Goal: Task Accomplishment & Management: Use online tool/utility

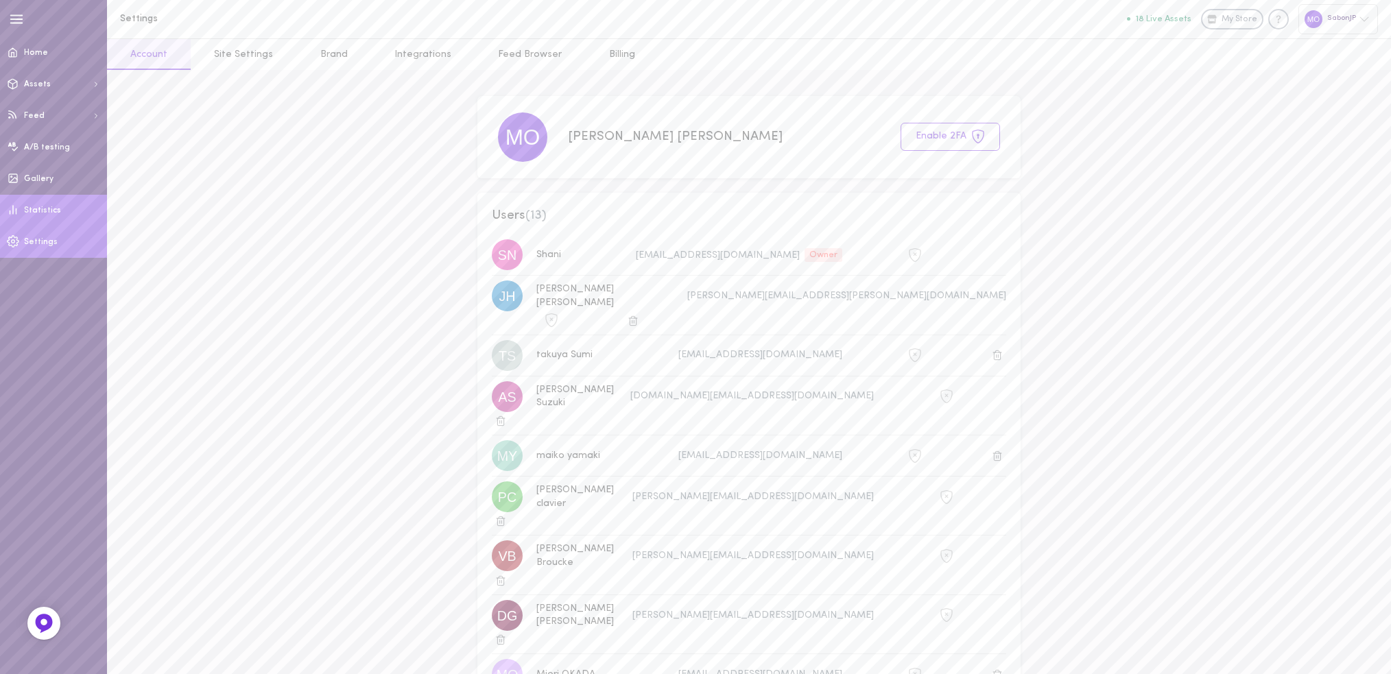
click at [53, 210] on span "Statistics" at bounding box center [42, 210] width 37 height 8
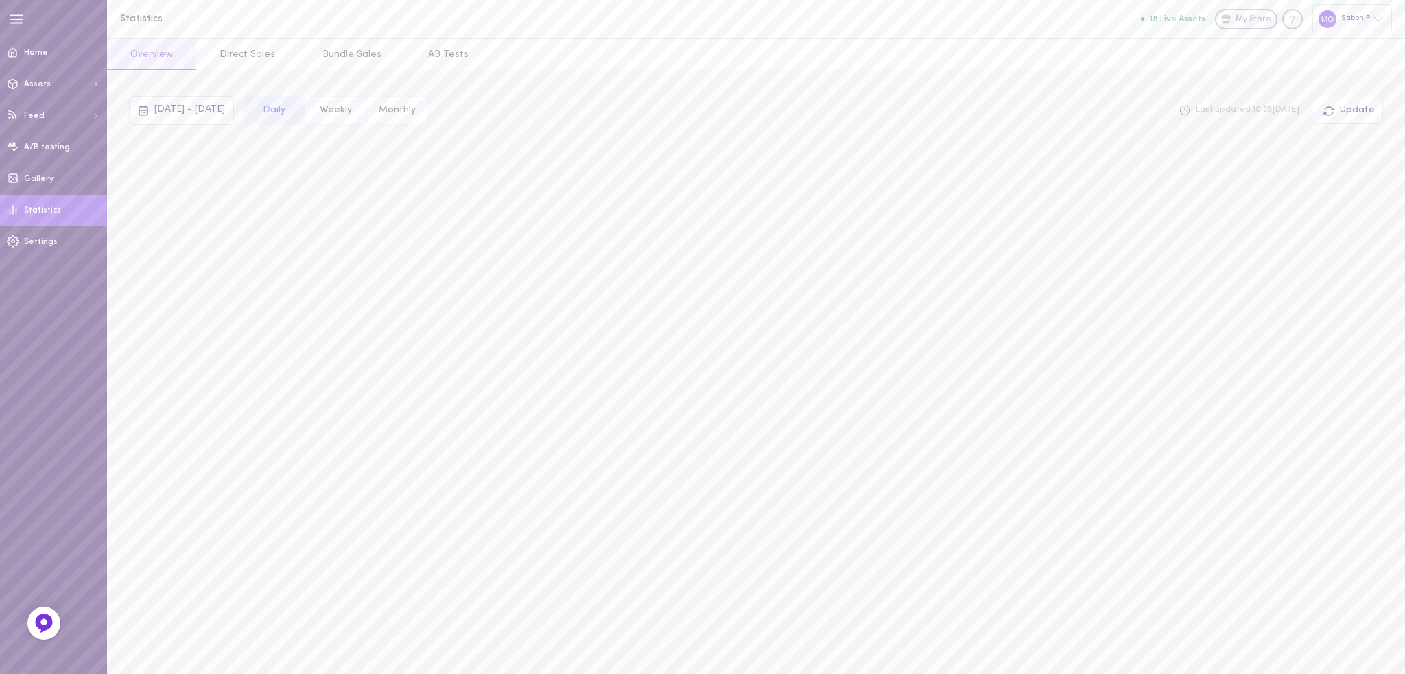
click at [47, 177] on span "Gallery" at bounding box center [38, 179] width 29 height 8
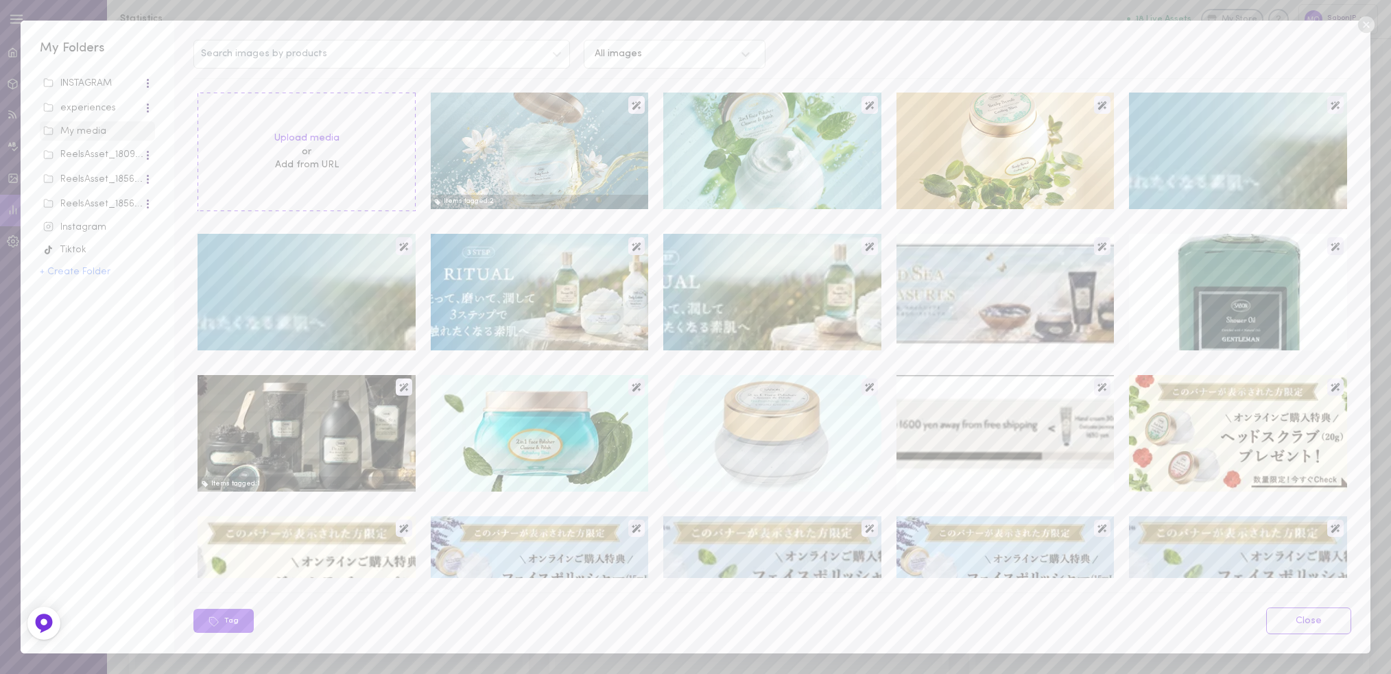
click at [91, 82] on div "INSTAGRAM" at bounding box center [93, 84] width 100 height 14
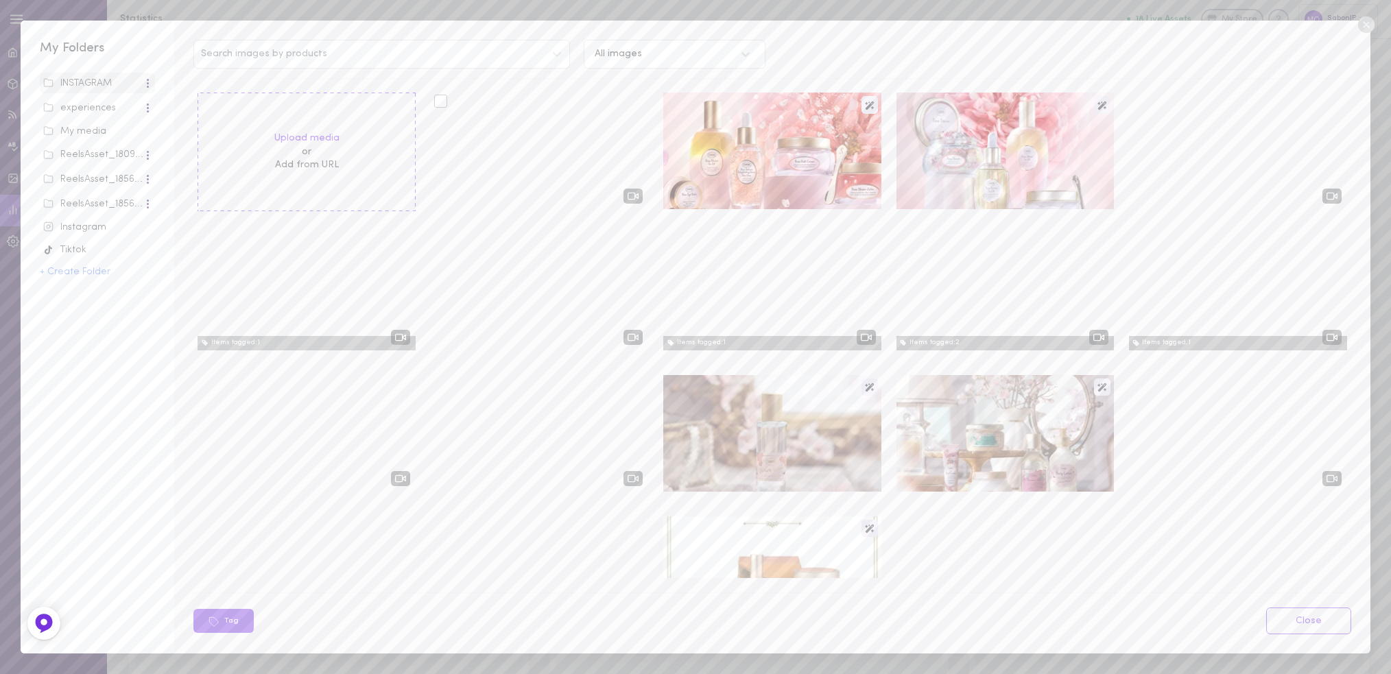
click at [557, 135] on div at bounding box center [539, 151] width 217 height 117
click at [99, 225] on div "Instagram" at bounding box center [97, 228] width 108 height 14
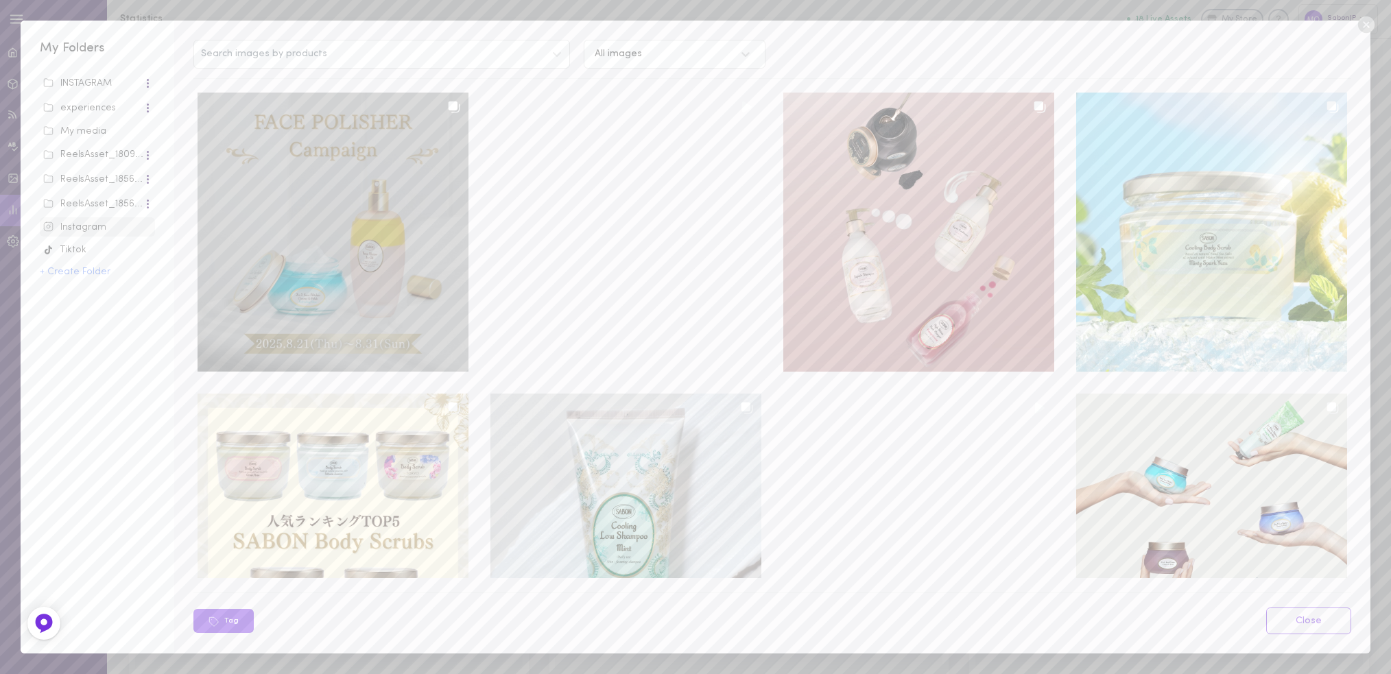
click at [434, 156] on div at bounding box center [333, 232] width 271 height 279
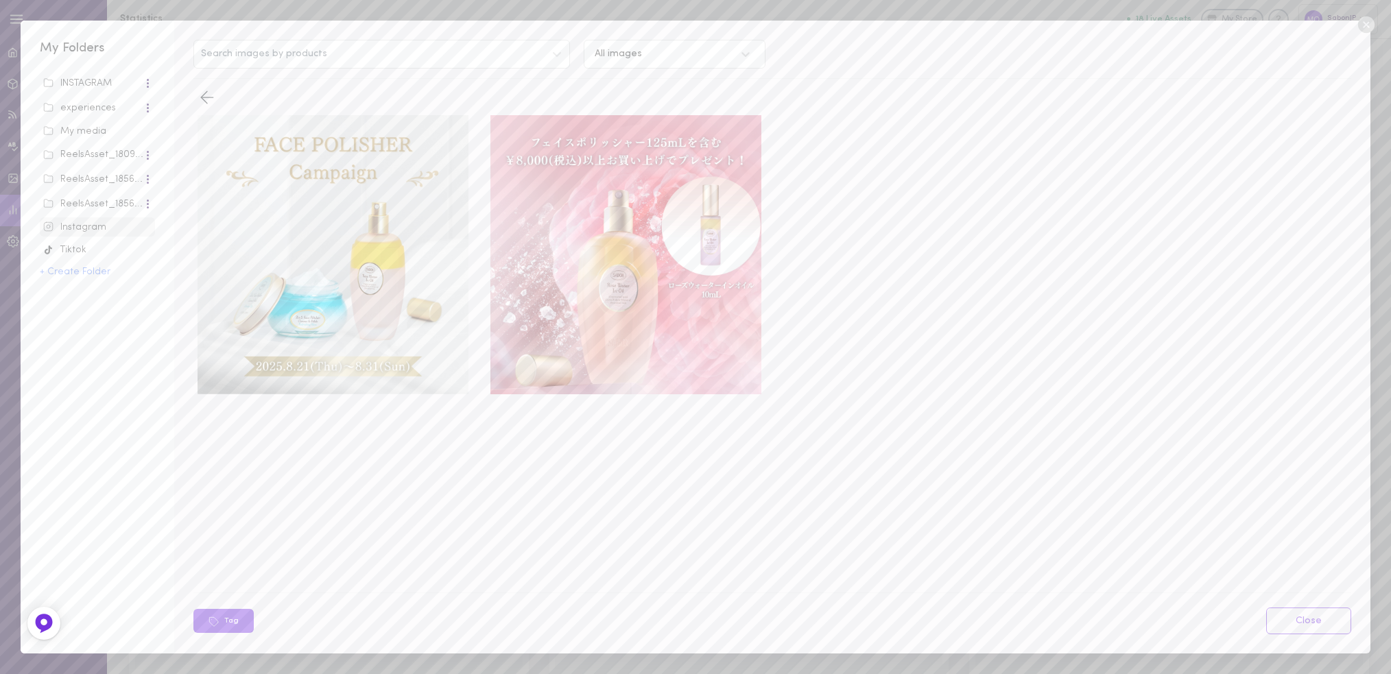
click at [1370, 19] on icon at bounding box center [1365, 24] width 16 height 16
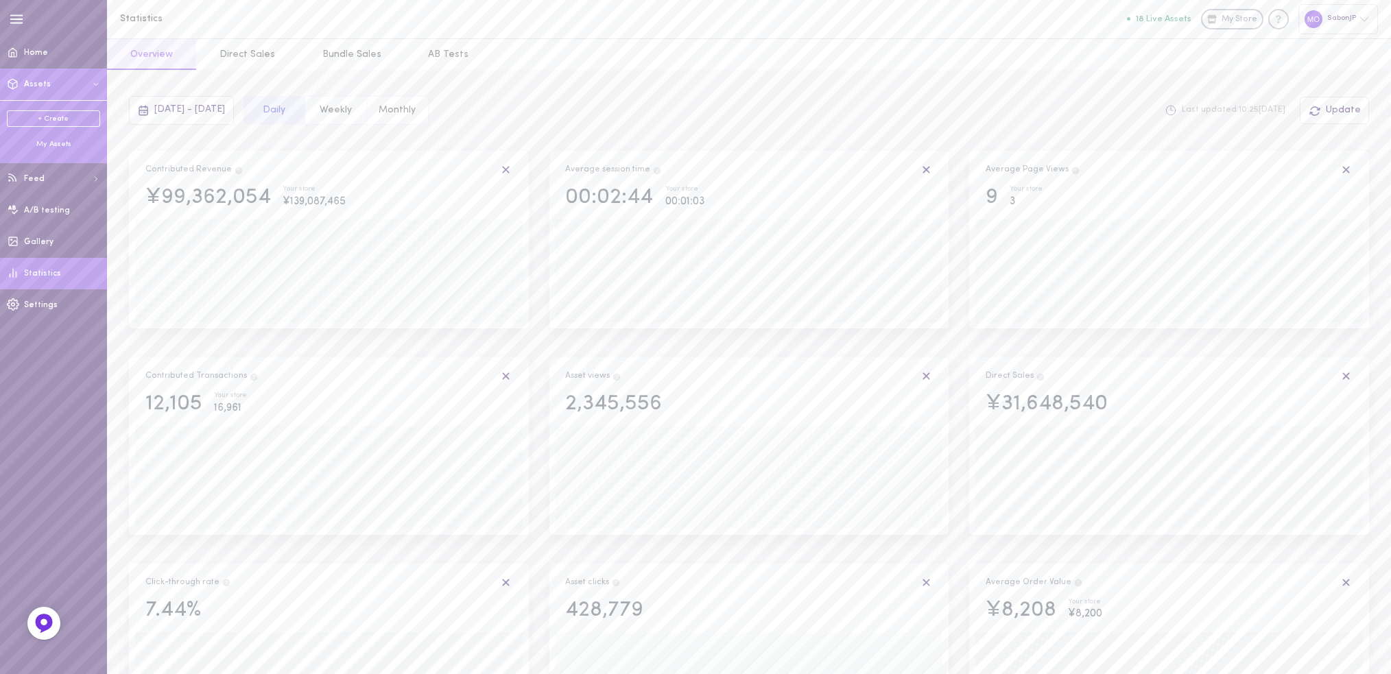
click at [74, 87] on button "Assets" at bounding box center [53, 85] width 107 height 32
click at [60, 146] on div "My Assets" at bounding box center [53, 144] width 93 height 10
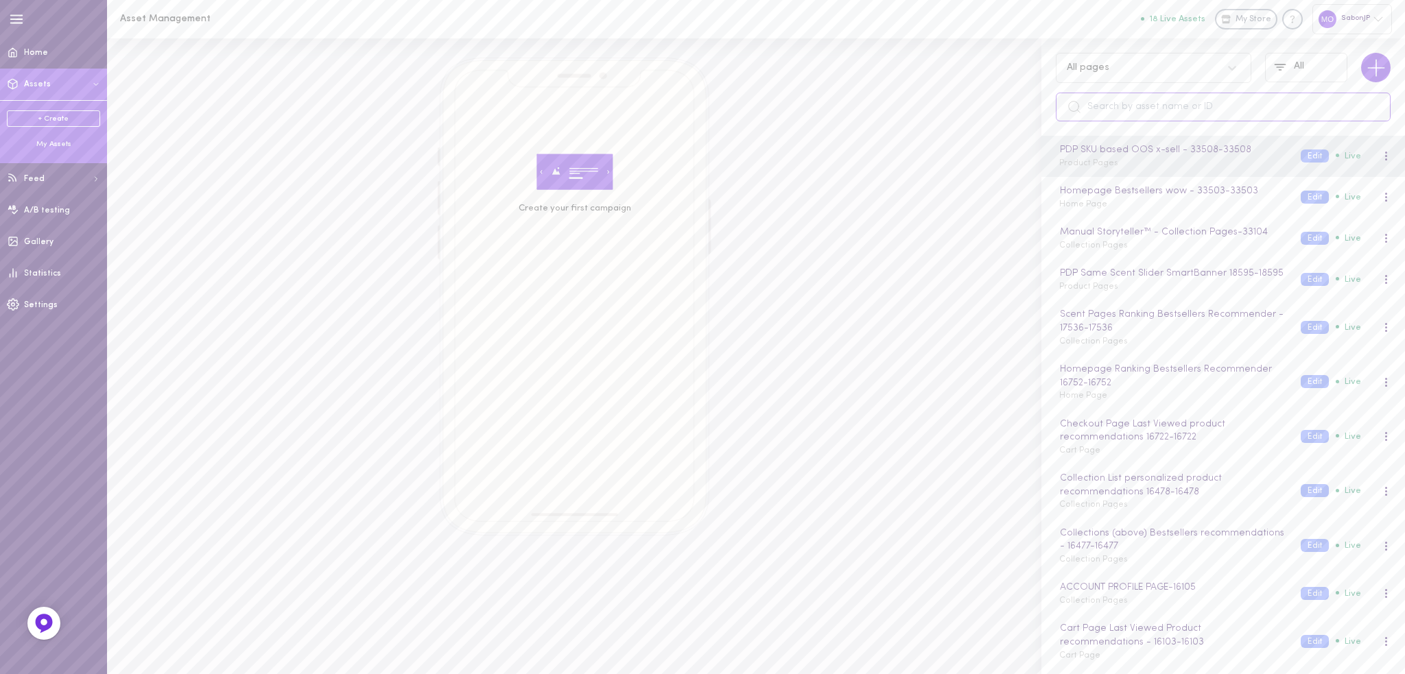
click at [1117, 107] on input "text" at bounding box center [1223, 107] width 335 height 29
click at [1159, 102] on input "text" at bounding box center [1223, 107] width 335 height 29
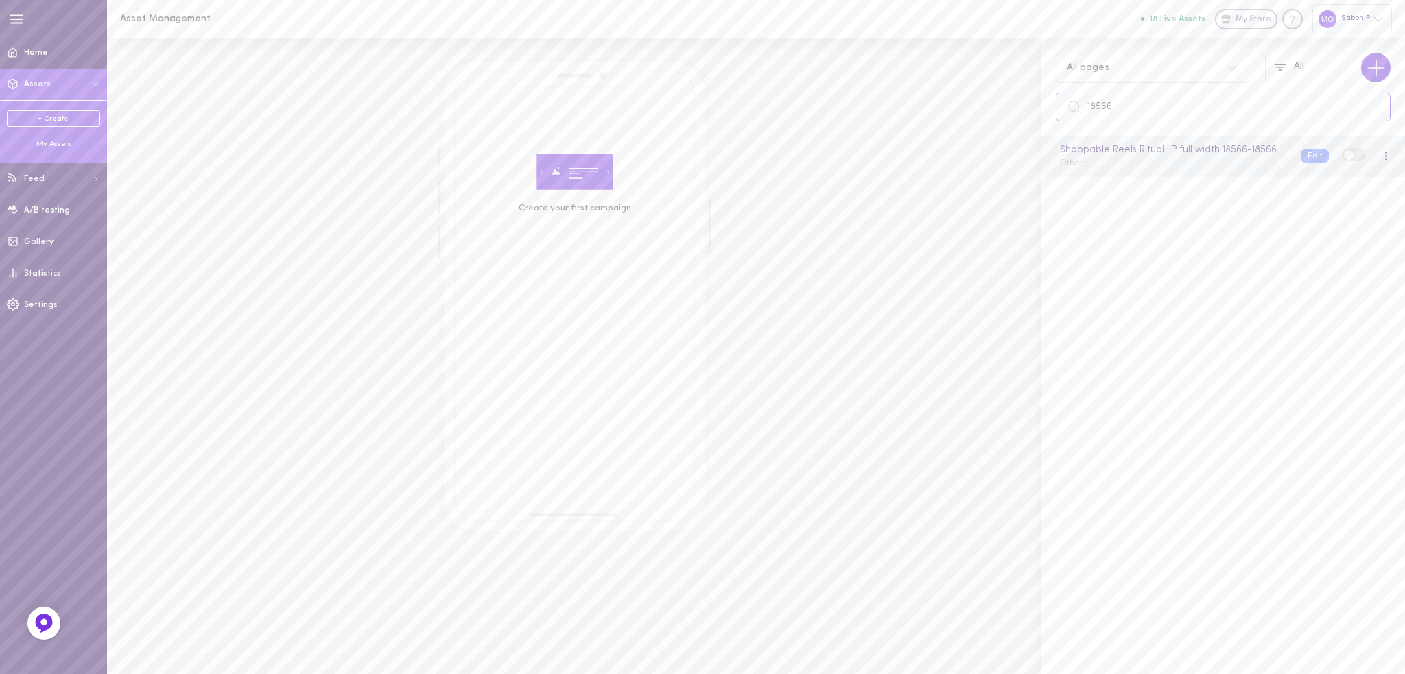
type input "18566"
click at [1342, 161] on label at bounding box center [1354, 154] width 24 height 13
click at [0, 0] on input "checkbox" at bounding box center [0, 0] width 0 height 0
click at [1342, 160] on label at bounding box center [1354, 154] width 24 height 13
click at [0, 0] on input "checkbox" at bounding box center [0, 0] width 0 height 0
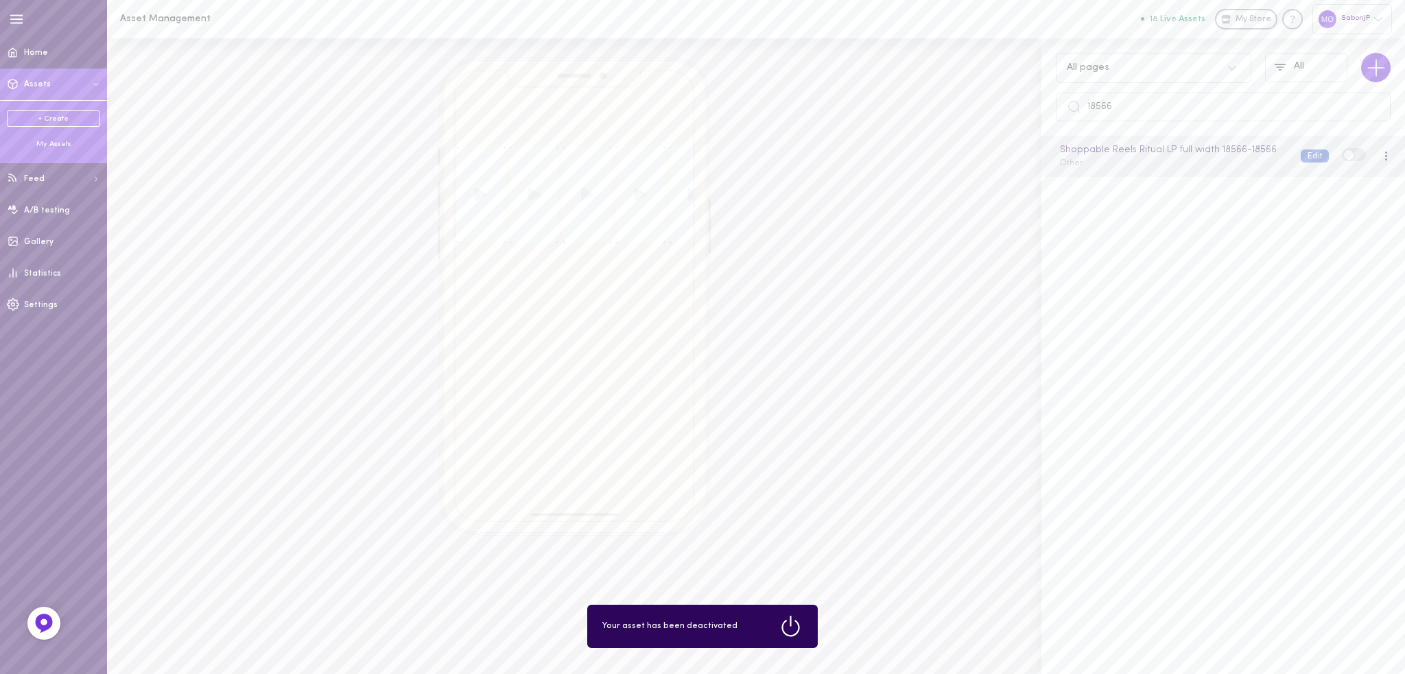
click at [1309, 163] on button "Edit" at bounding box center [1315, 156] width 28 height 13
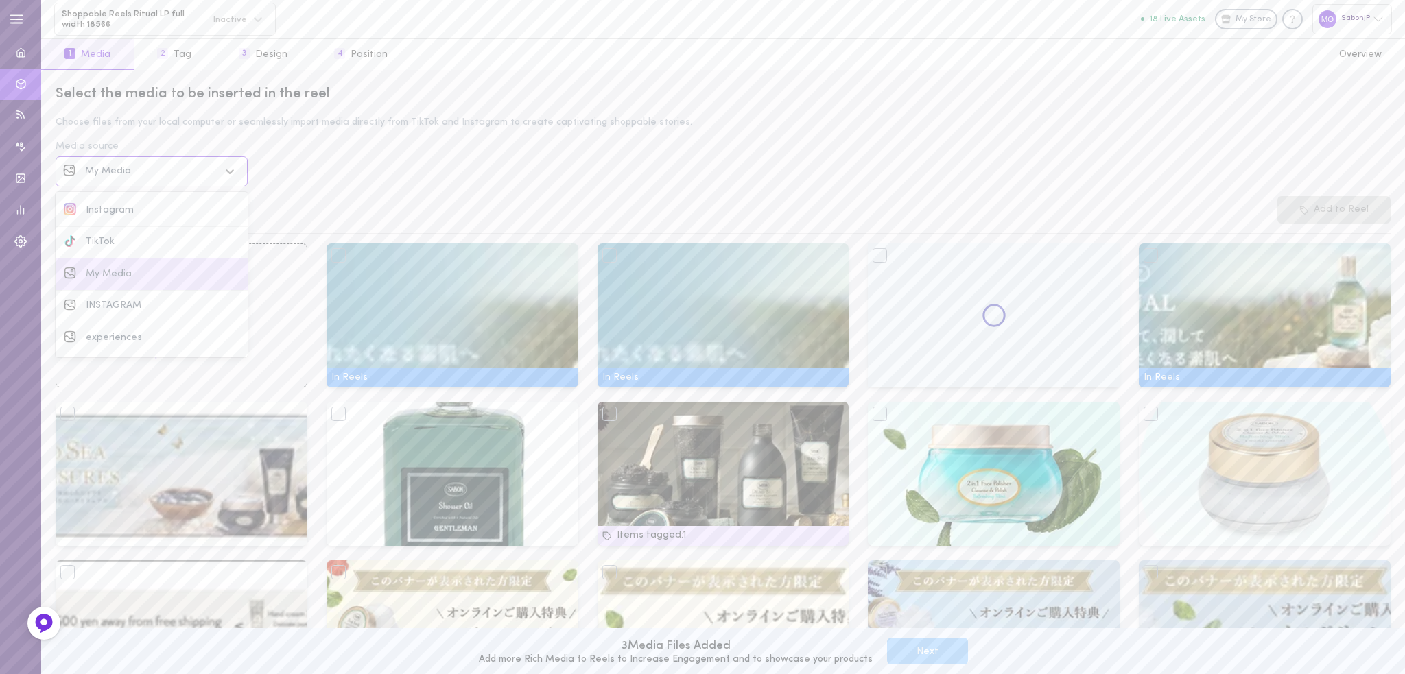
click at [141, 170] on div "My Media" at bounding box center [152, 172] width 134 height 10
click at [146, 214] on div "Instagram" at bounding box center [163, 211] width 154 height 10
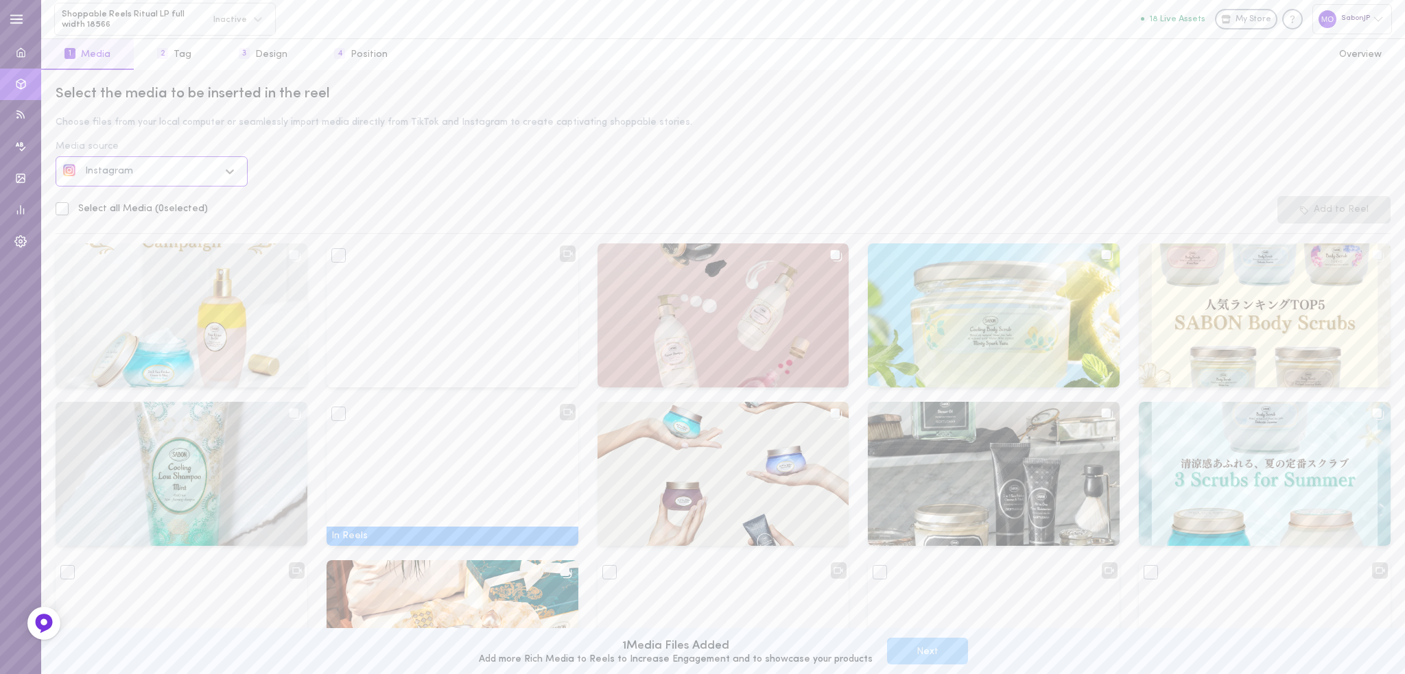
click at [69, 254] on img at bounding box center [182, 316] width 252 height 144
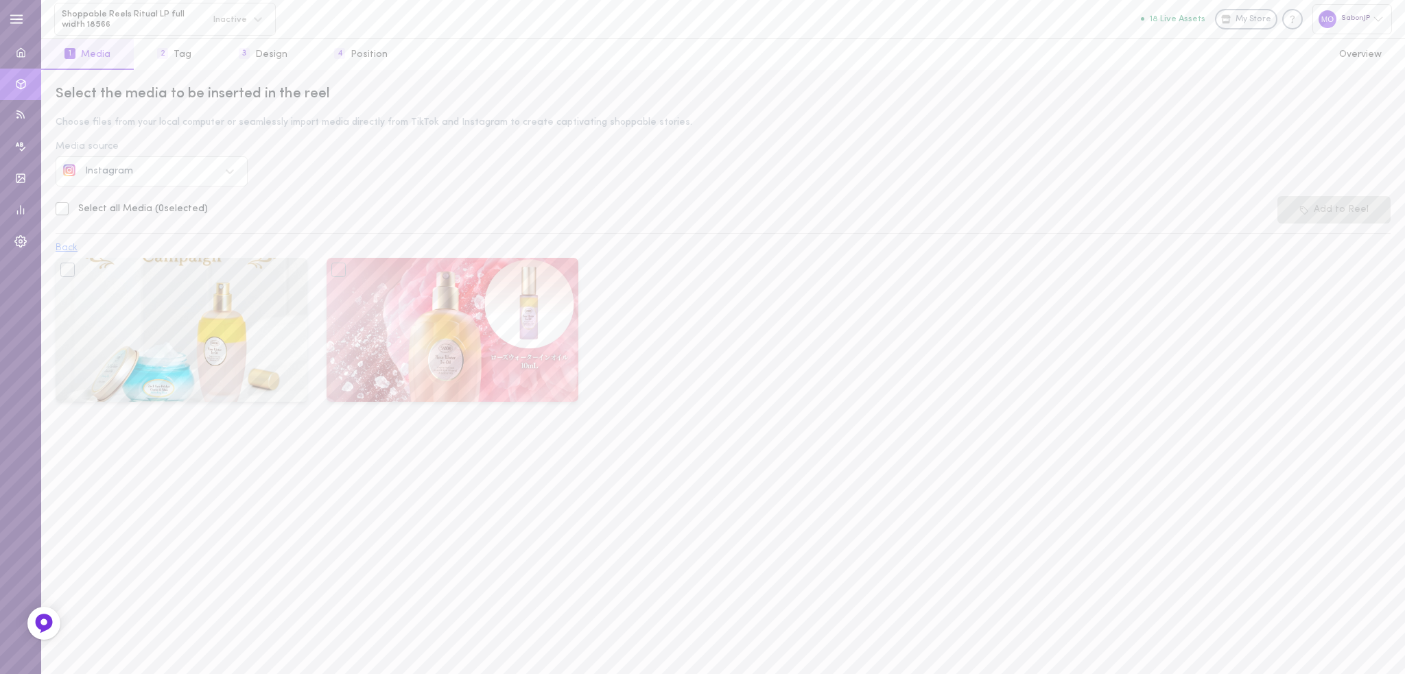
click at [66, 246] on button "Back" at bounding box center [67, 249] width 22 height 10
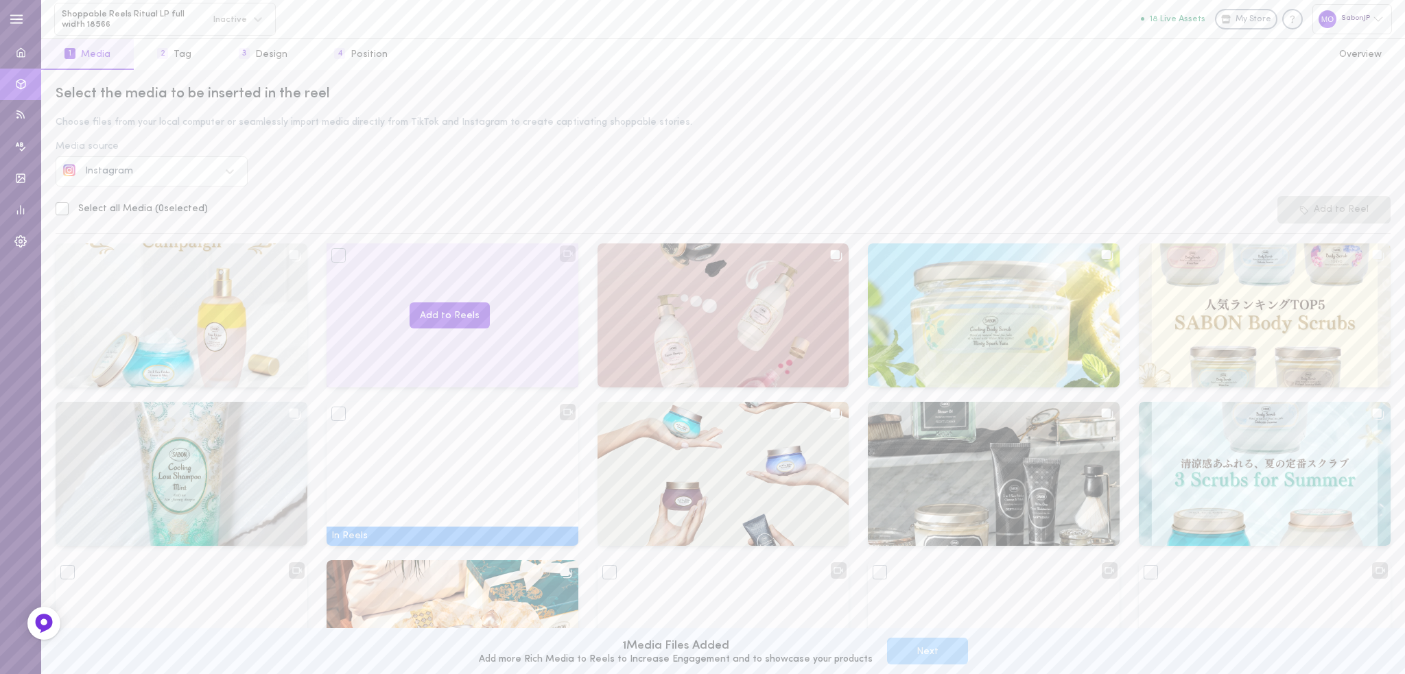
click at [335, 260] on div at bounding box center [338, 255] width 14 height 14
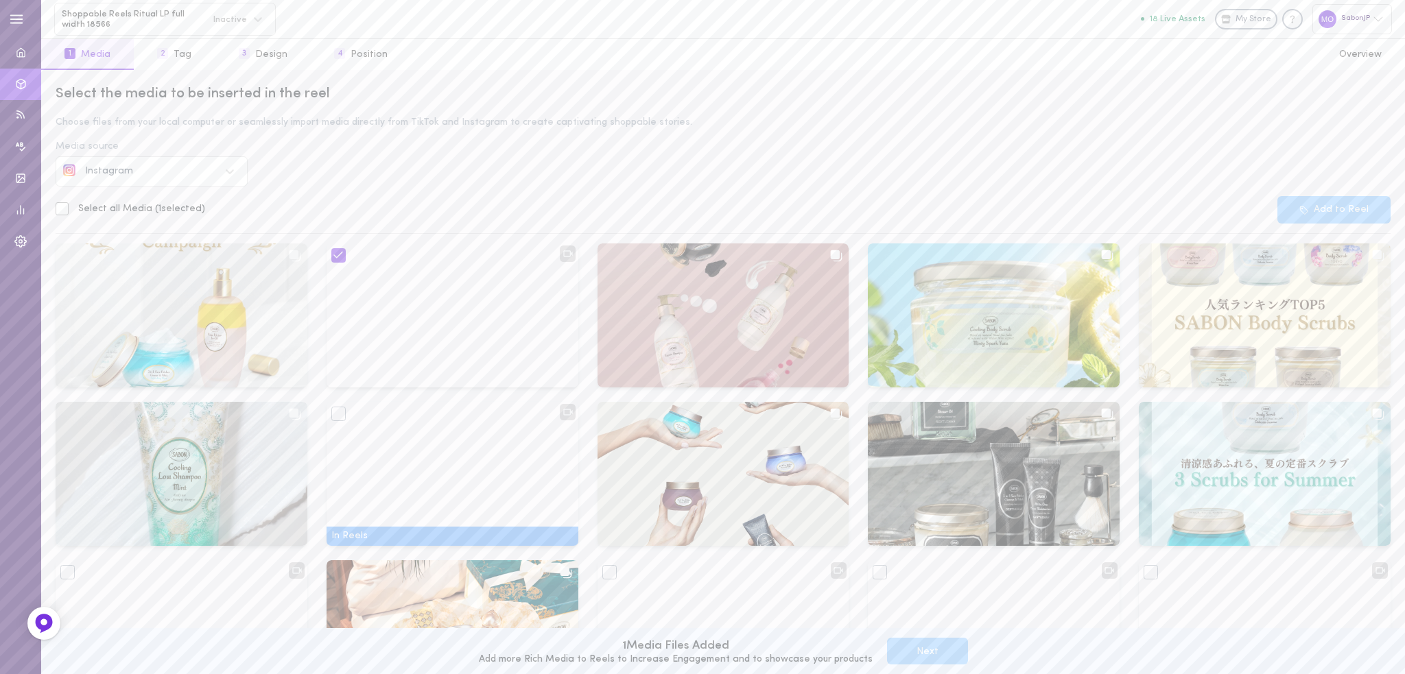
click at [58, 209] on div at bounding box center [62, 208] width 13 height 13
click at [0, 0] on input "Select all Media ( 1 selected)" at bounding box center [0, 0] width 0 height 0
click at [57, 211] on icon at bounding box center [62, 209] width 10 height 10
click at [0, 0] on input "Select all Media ( 23 selected)" at bounding box center [0, 0] width 0 height 0
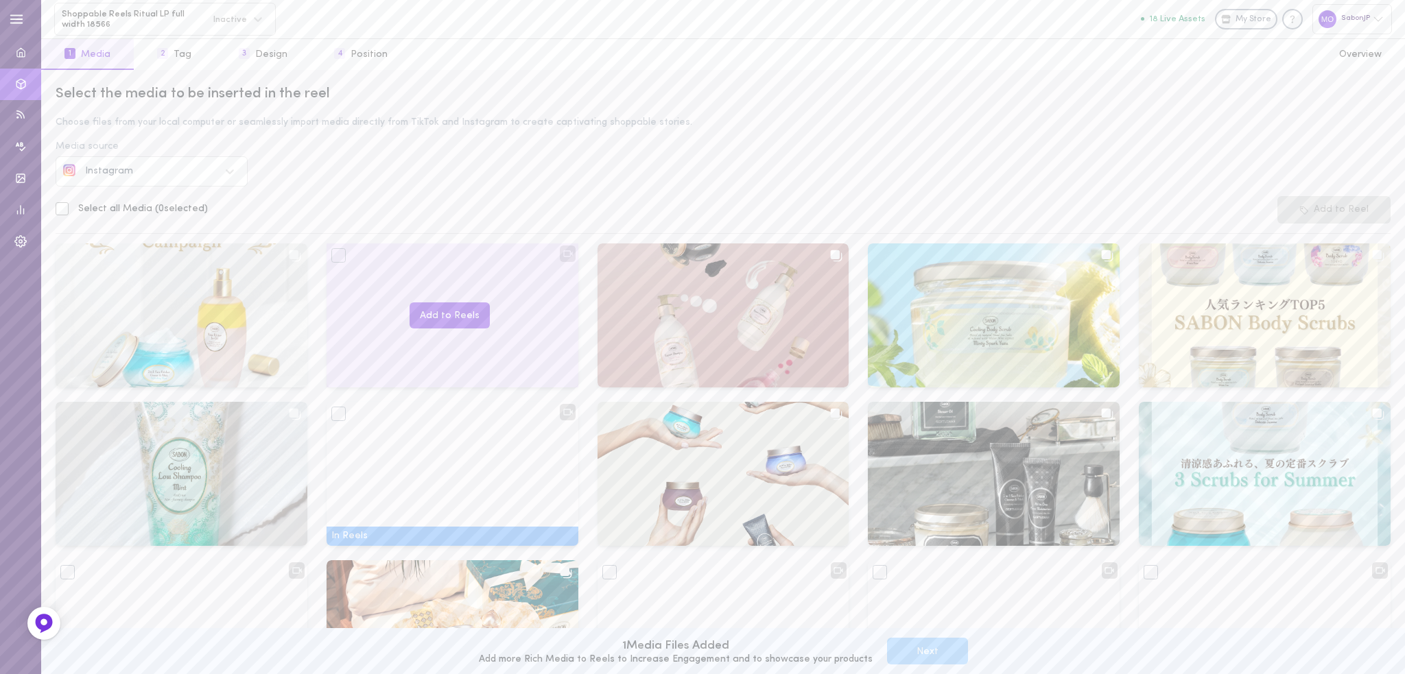
click at [337, 251] on div at bounding box center [338, 255] width 14 height 14
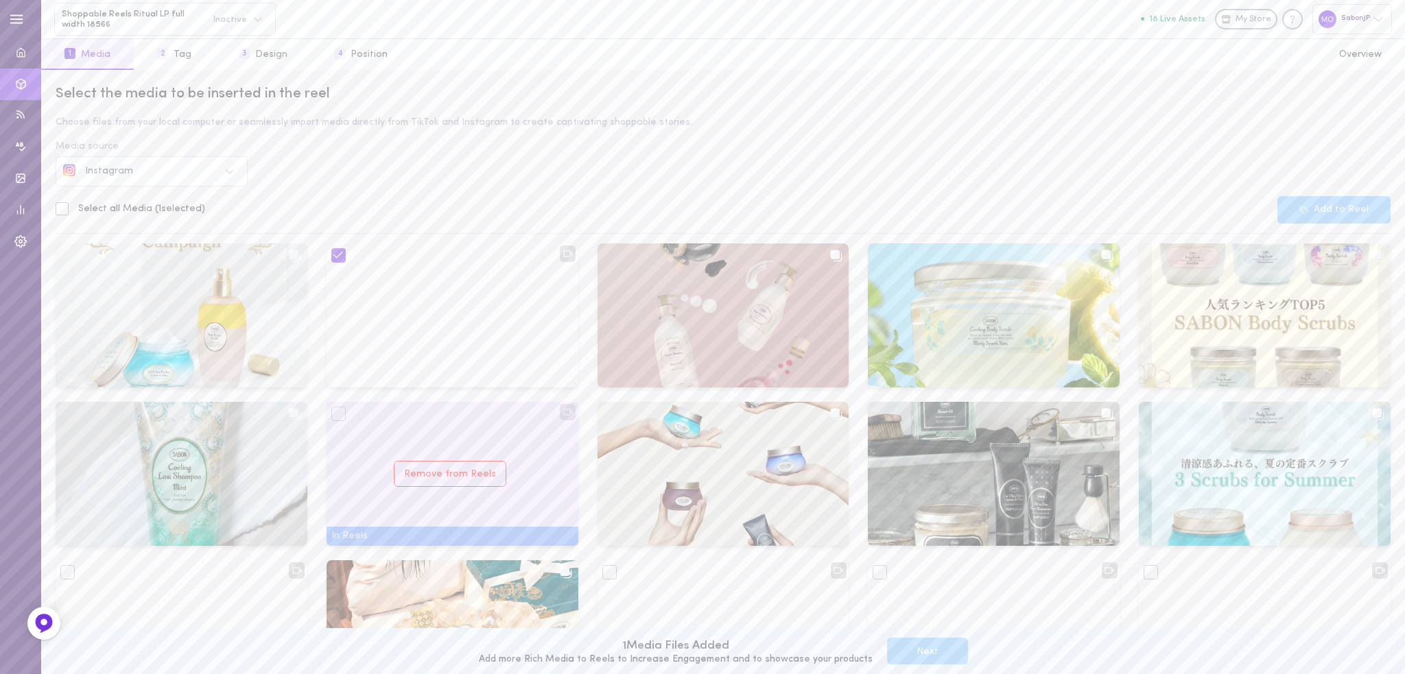
click at [337, 425] on div "Remove from Reels" at bounding box center [453, 474] width 252 height 144
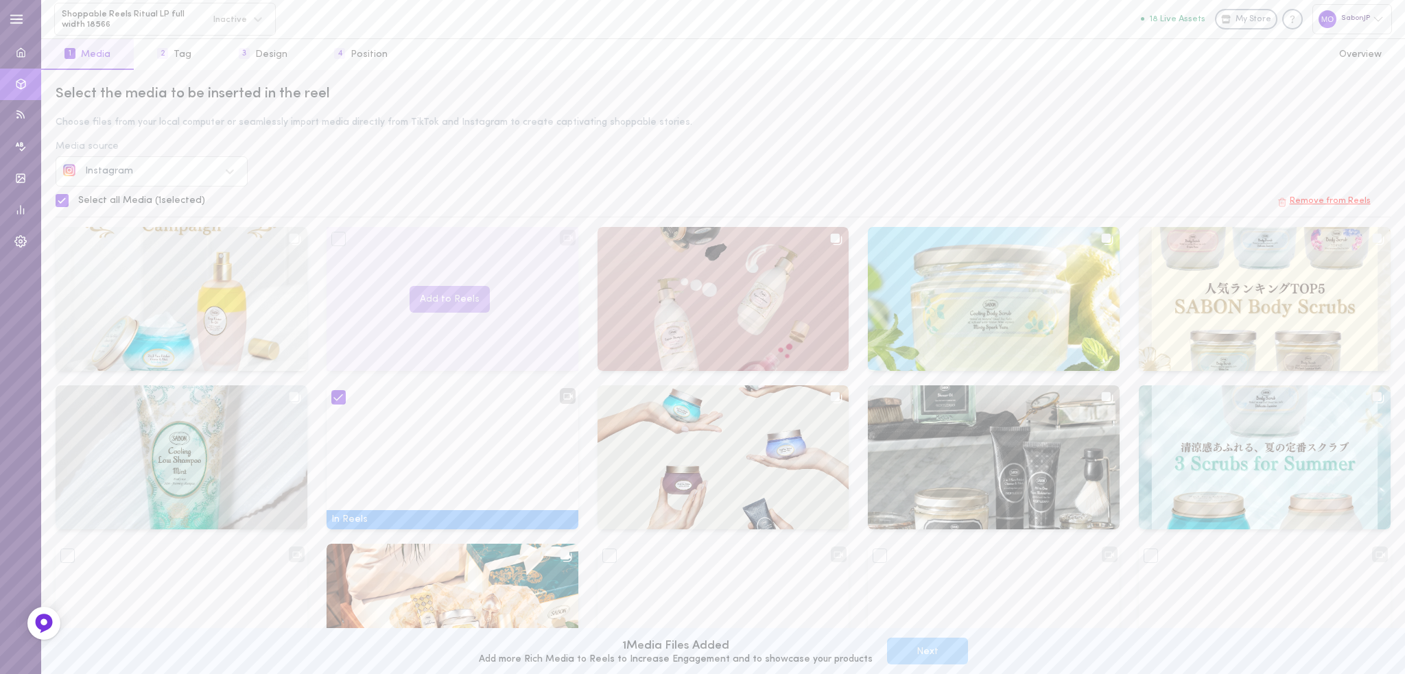
click at [335, 238] on div at bounding box center [338, 239] width 14 height 14
click at [429, 300] on button "Add to Reels" at bounding box center [450, 299] width 80 height 27
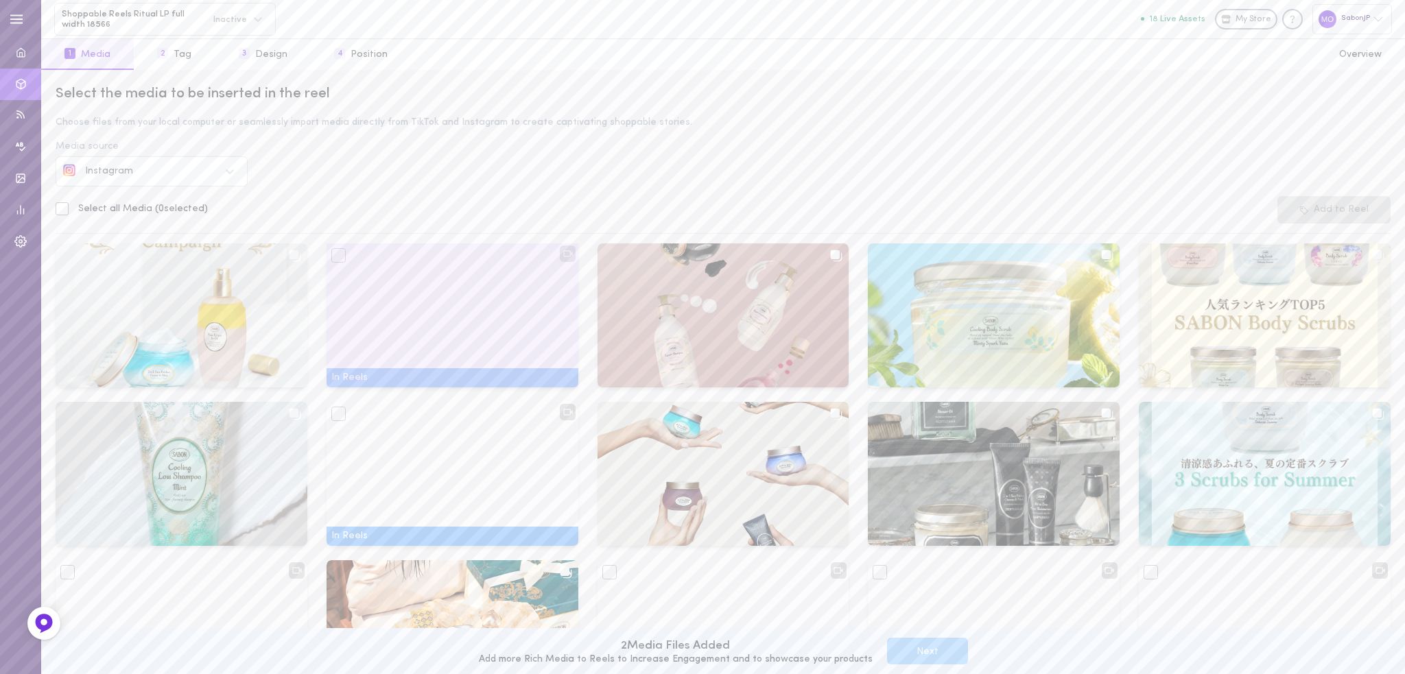
click at [337, 257] on div at bounding box center [338, 255] width 14 height 14
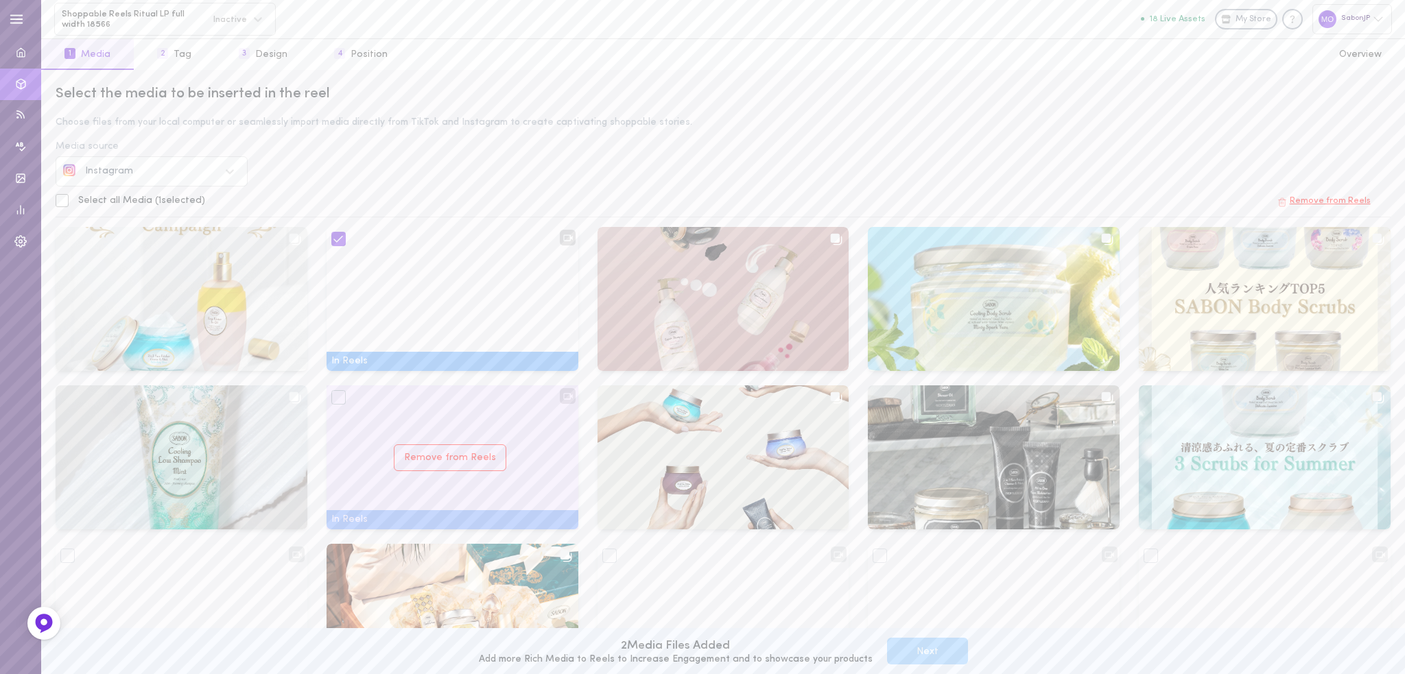
click at [331, 397] on div at bounding box center [338, 397] width 14 height 14
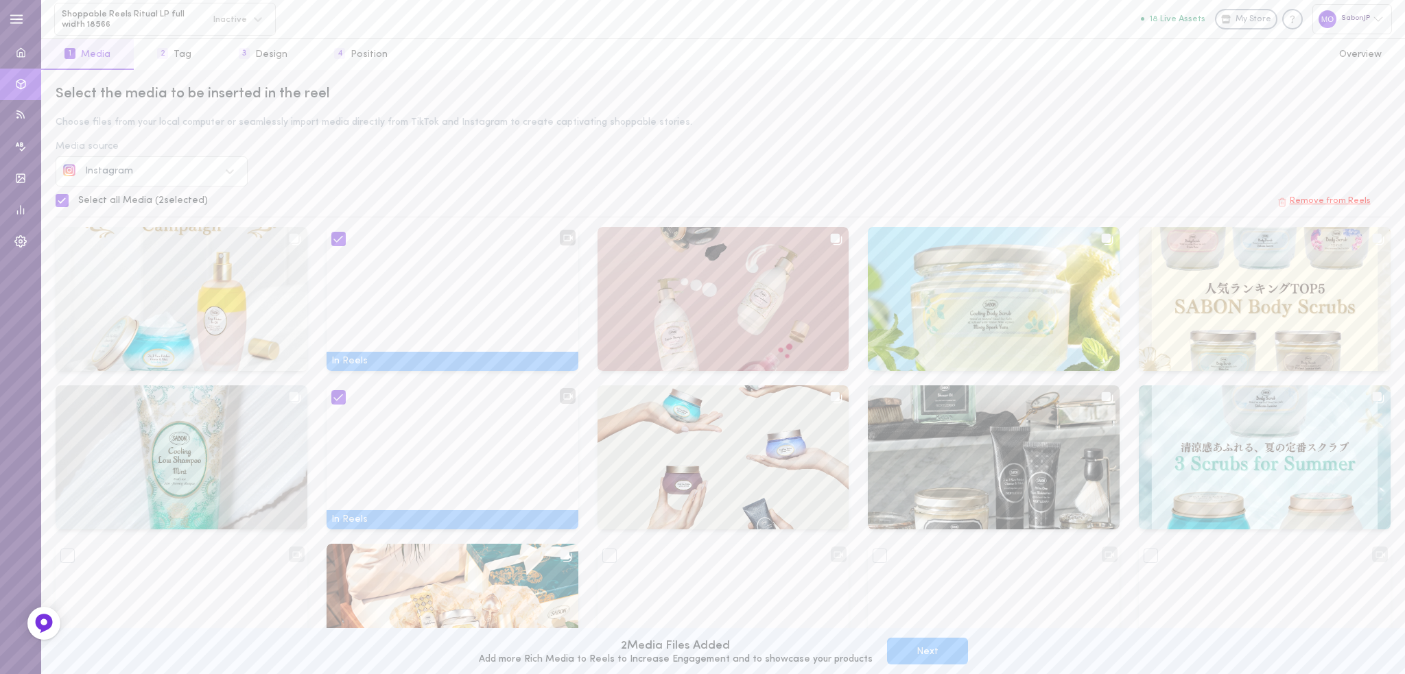
click at [921, 658] on button "Next" at bounding box center [927, 651] width 81 height 27
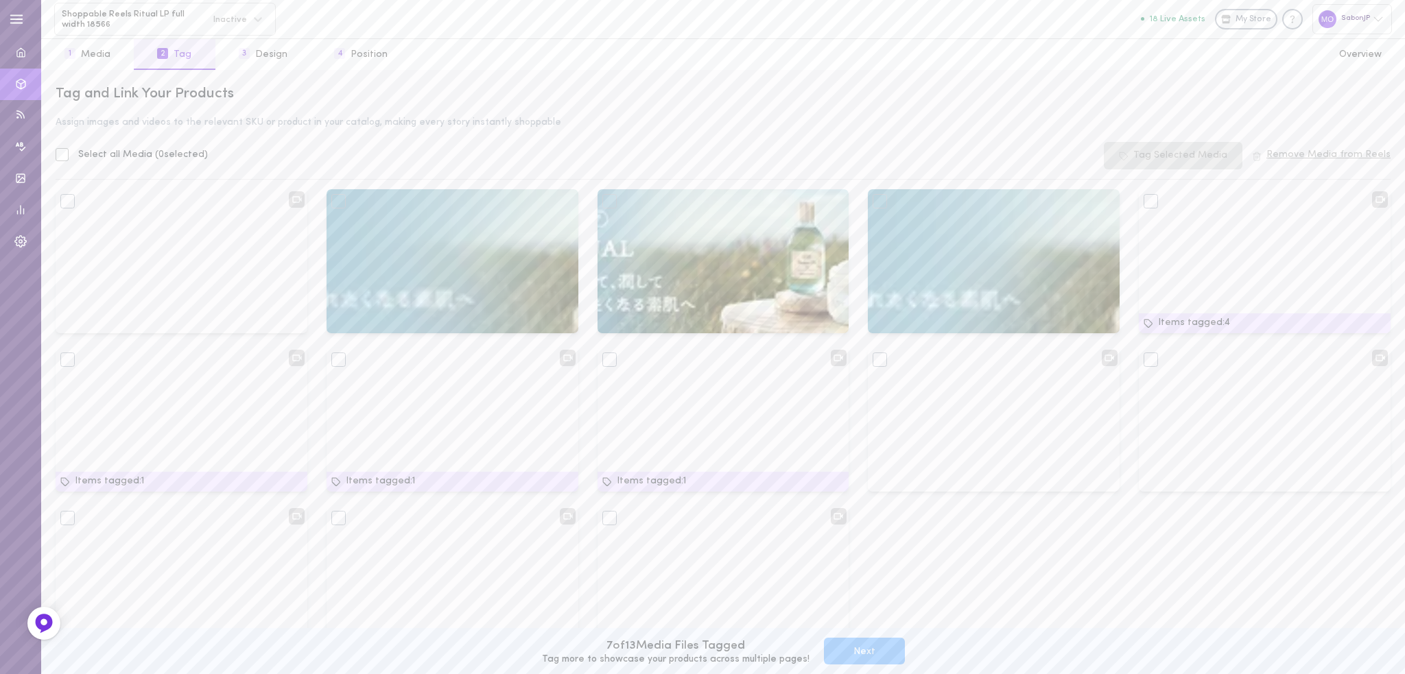
click at [862, 650] on button "Next" at bounding box center [864, 651] width 81 height 27
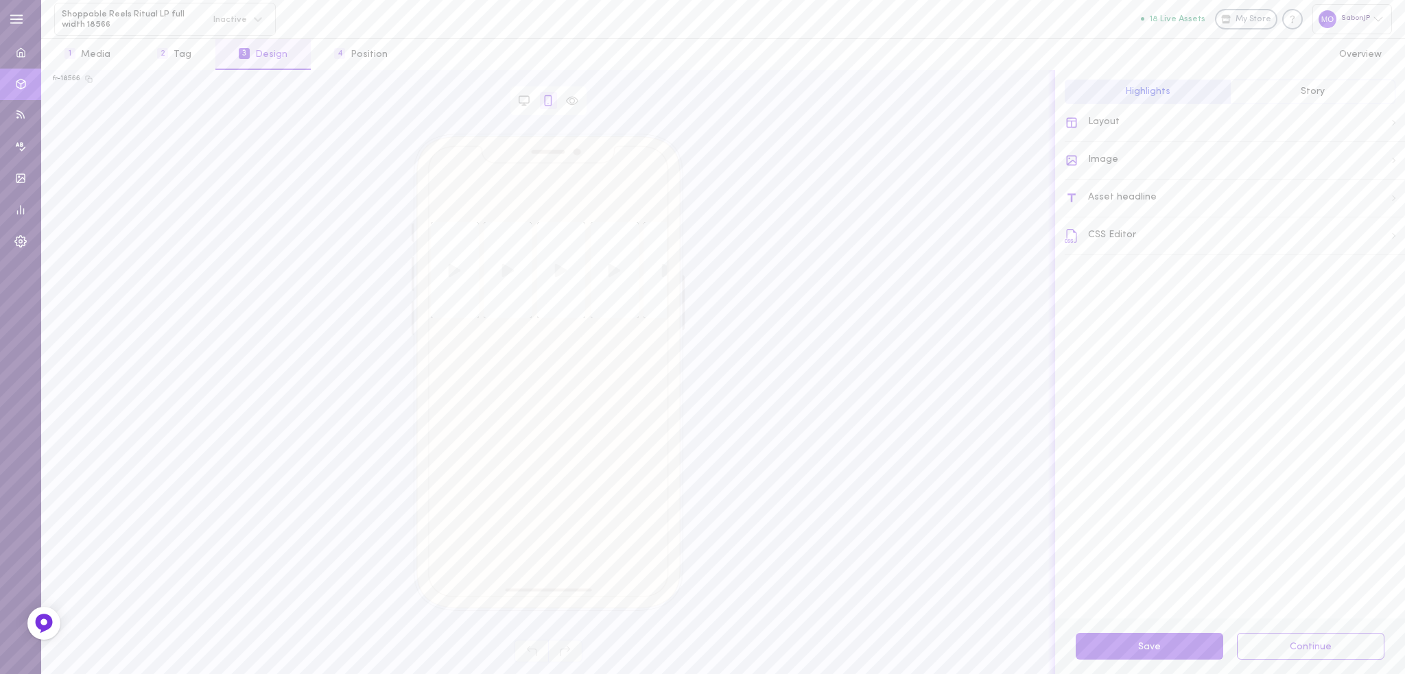
click at [1303, 95] on span "Story" at bounding box center [1313, 91] width 24 height 10
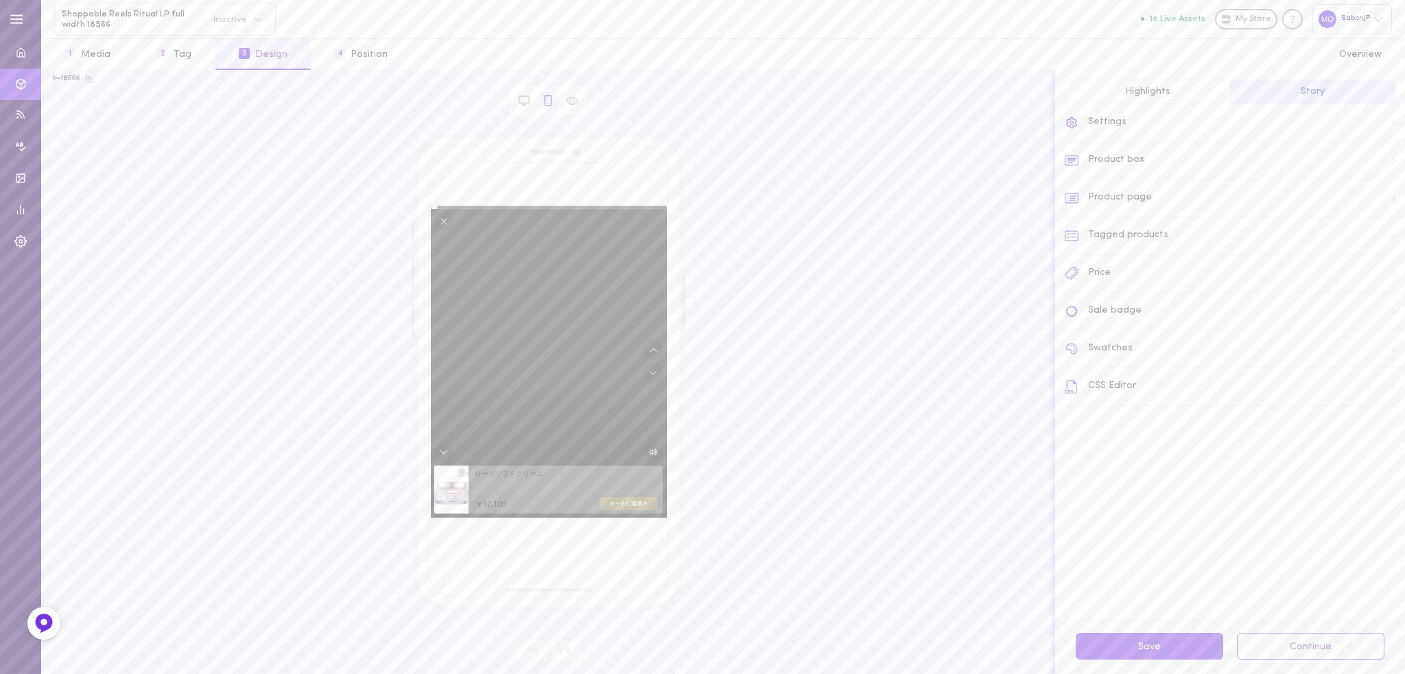
click at [1194, 91] on button "Highlights" at bounding box center [1147, 92] width 165 height 25
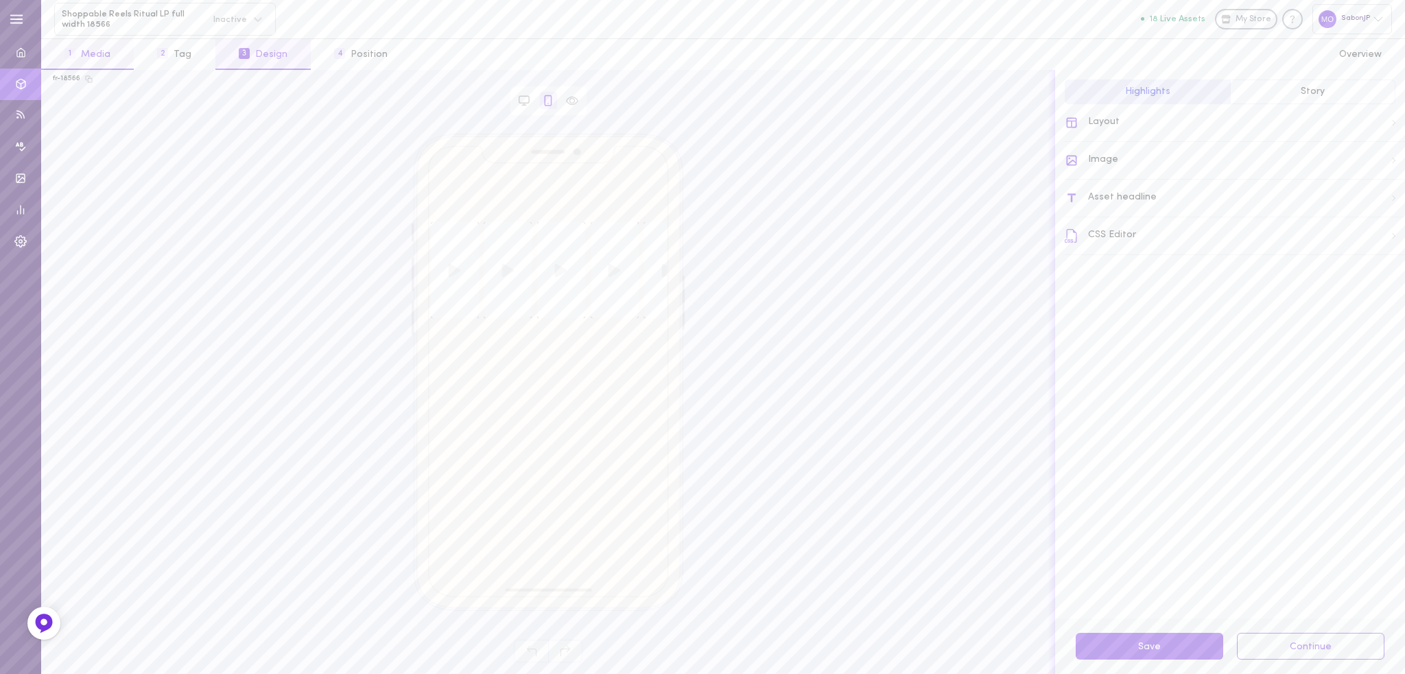
click at [69, 60] on button "1 Media" at bounding box center [87, 54] width 93 height 31
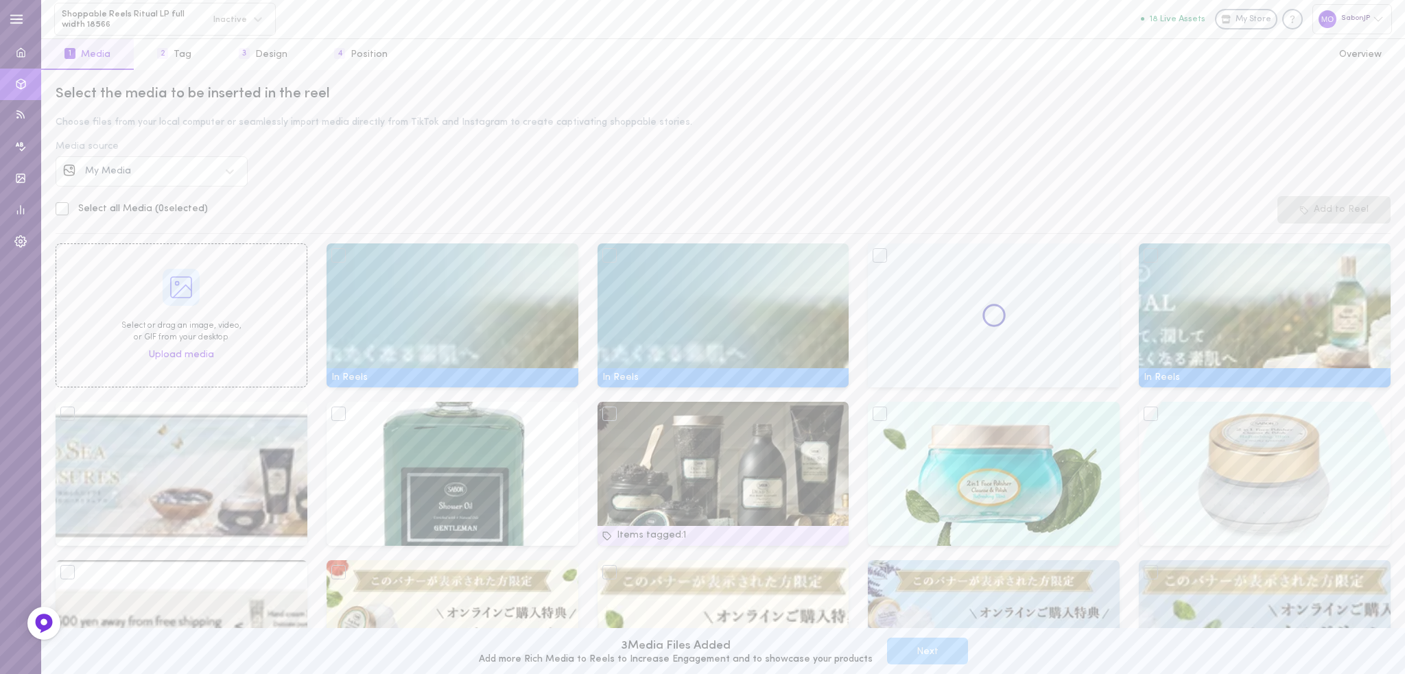
click at [165, 178] on div "My Media" at bounding box center [152, 171] width 192 height 30
click at [145, 217] on div "Instagram" at bounding box center [152, 211] width 192 height 32
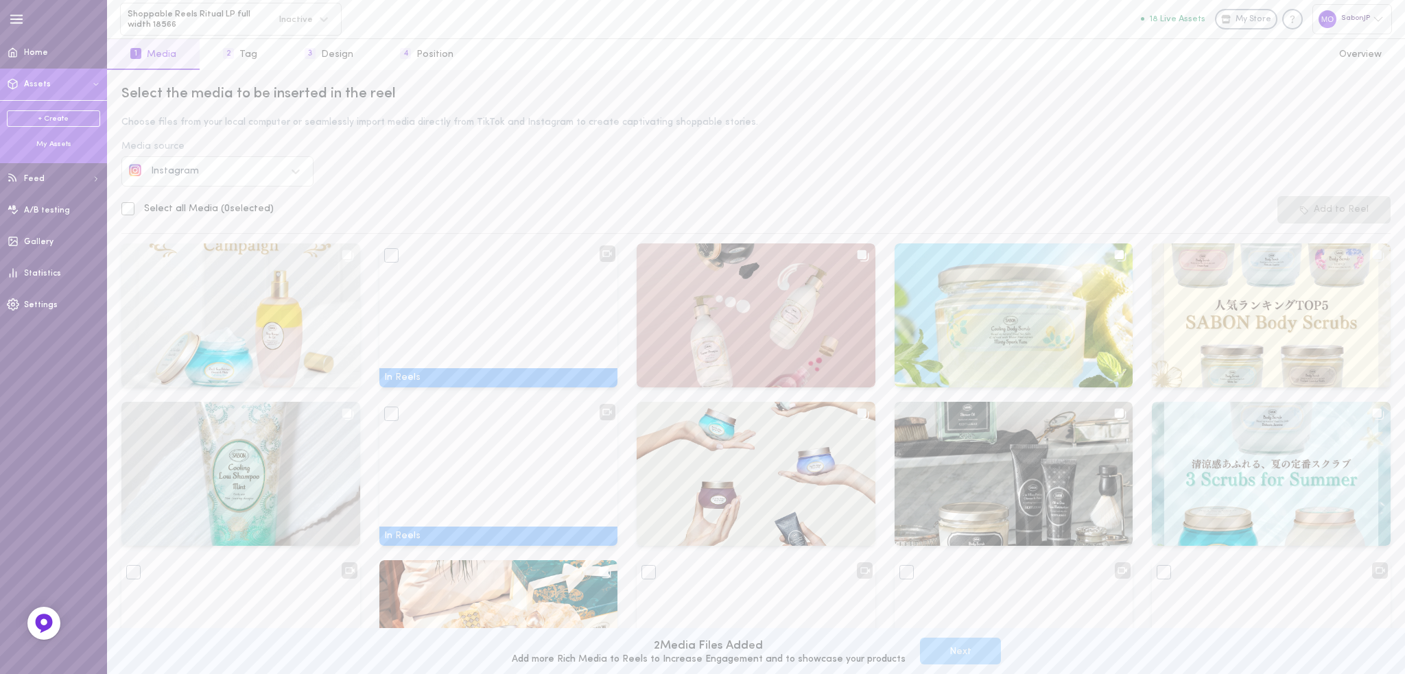
click at [1039, 149] on div "Media source" at bounding box center [755, 147] width 1269 height 10
click at [982, 644] on button "Next" at bounding box center [960, 651] width 81 height 27
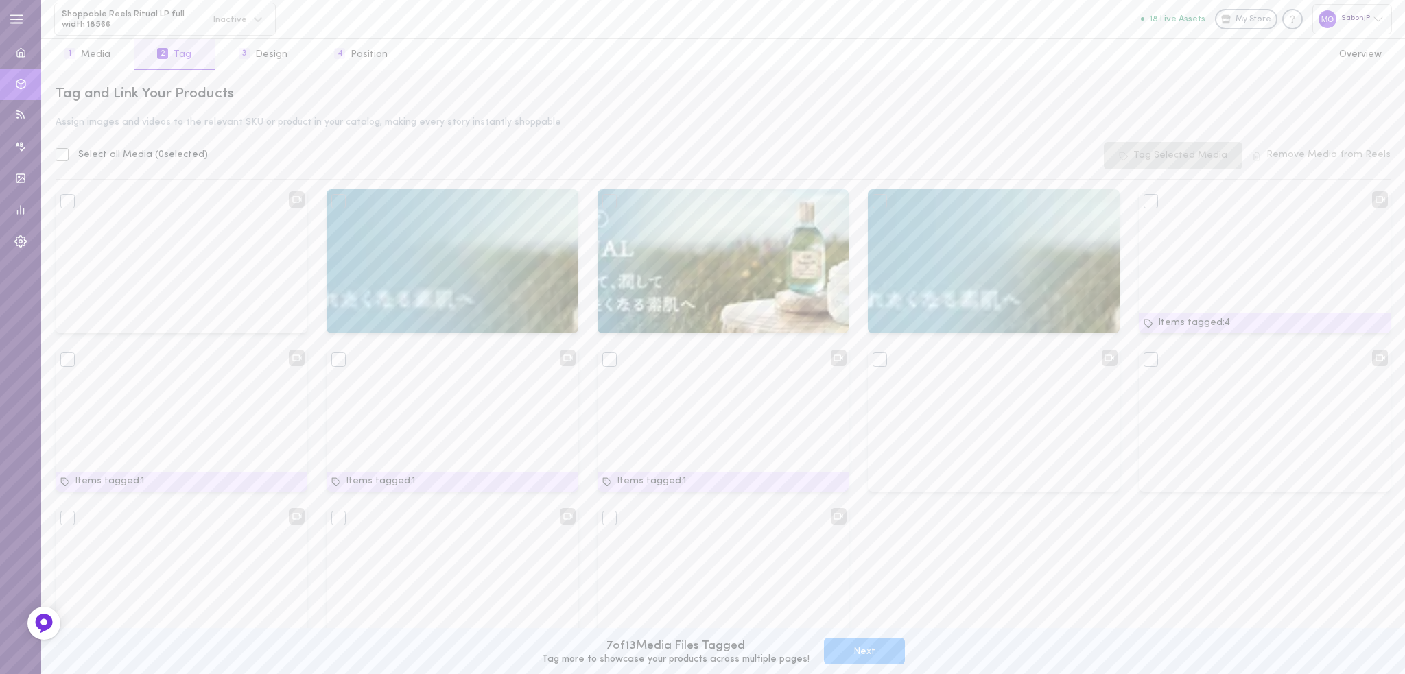
click at [843, 647] on button "Next" at bounding box center [864, 651] width 81 height 27
